Goal: Register for event/course

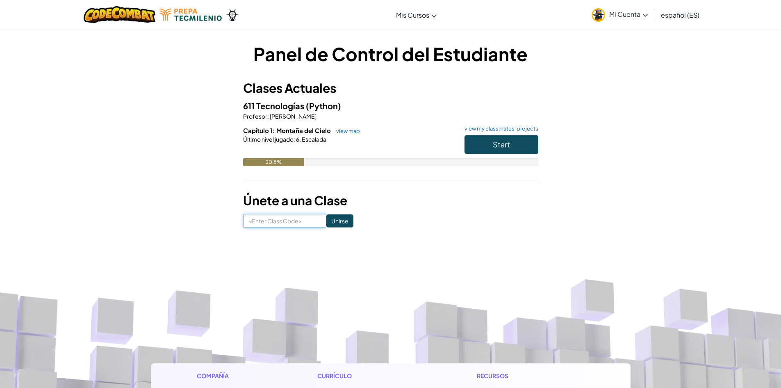
click at [290, 219] on input at bounding box center [284, 221] width 83 height 14
type input "HillBoxBook"
click at [340, 217] on input "Unirse" at bounding box center [339, 220] width 27 height 13
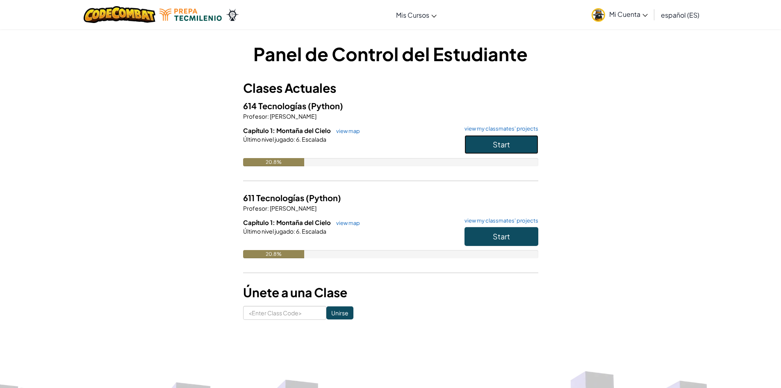
click at [518, 148] on button "Start" at bounding box center [502, 144] width 74 height 19
click at [646, 16] on icon at bounding box center [645, 15] width 5 height 3
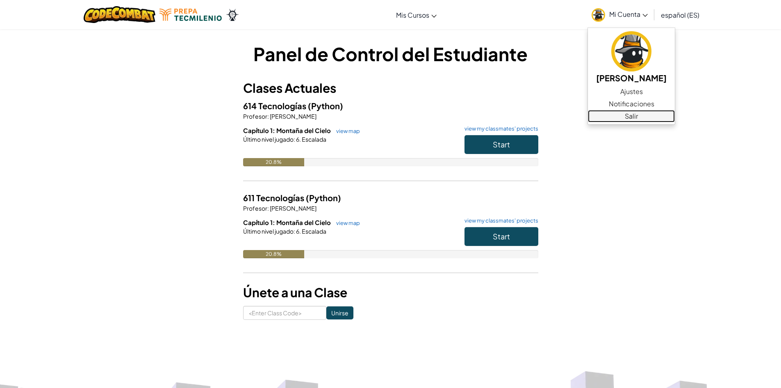
click at [643, 121] on link "Salir" at bounding box center [631, 116] width 87 height 12
